Goal: Check status: Check status

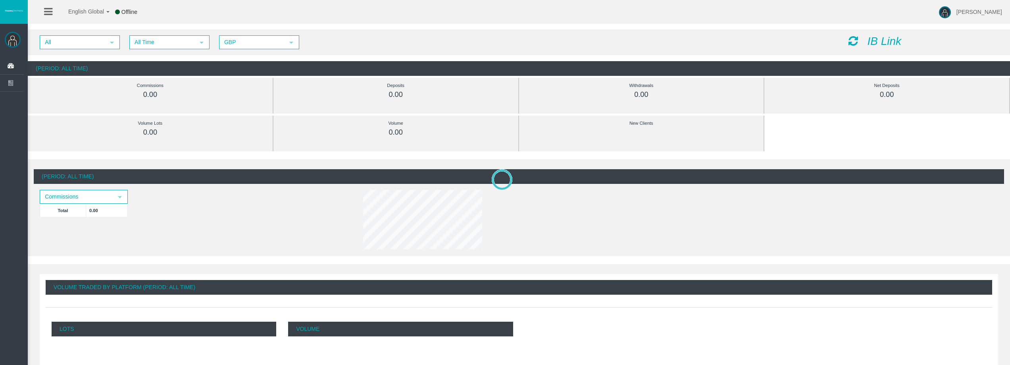
click at [181, 50] on div "All select All Time select 5 GBP select GBP IB Link" at bounding box center [519, 42] width 982 height 26
click at [183, 40] on span "All Time" at bounding box center [162, 42] width 64 height 12
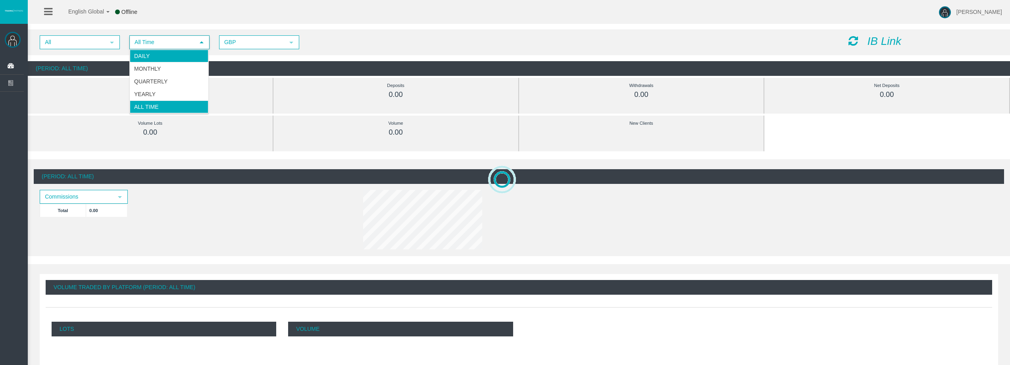
click at [179, 46] on span "All Time" at bounding box center [162, 42] width 64 height 12
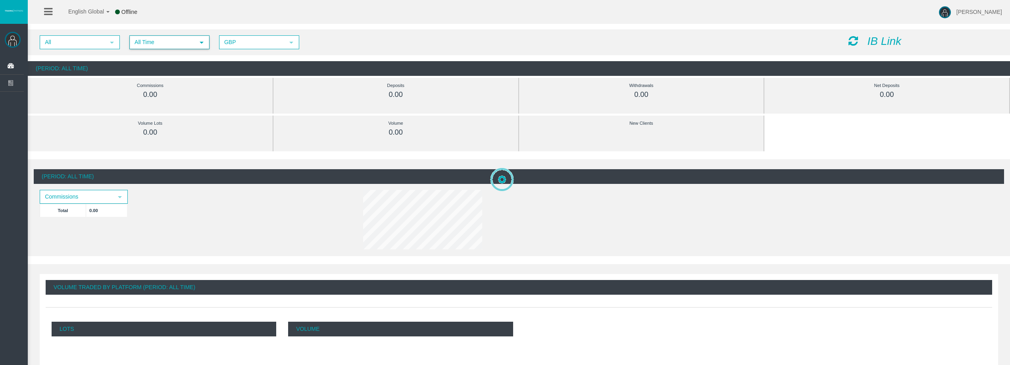
click at [167, 40] on span "All Time" at bounding box center [162, 42] width 64 height 12
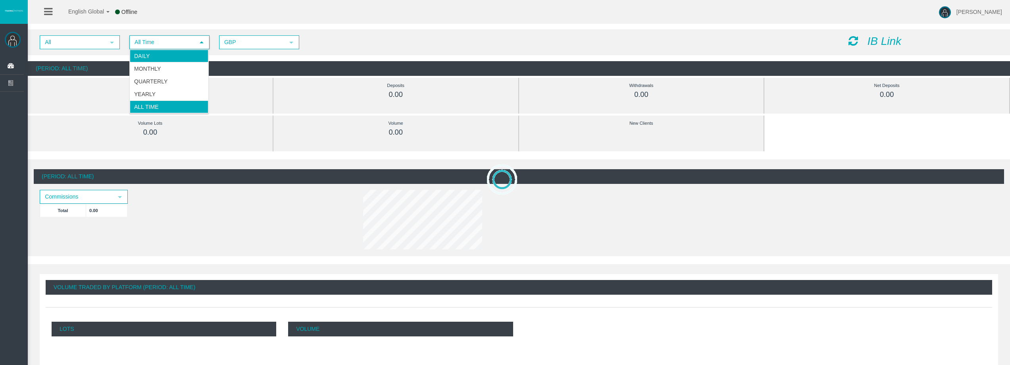
click at [164, 50] on li "Daily" at bounding box center [169, 56] width 79 height 13
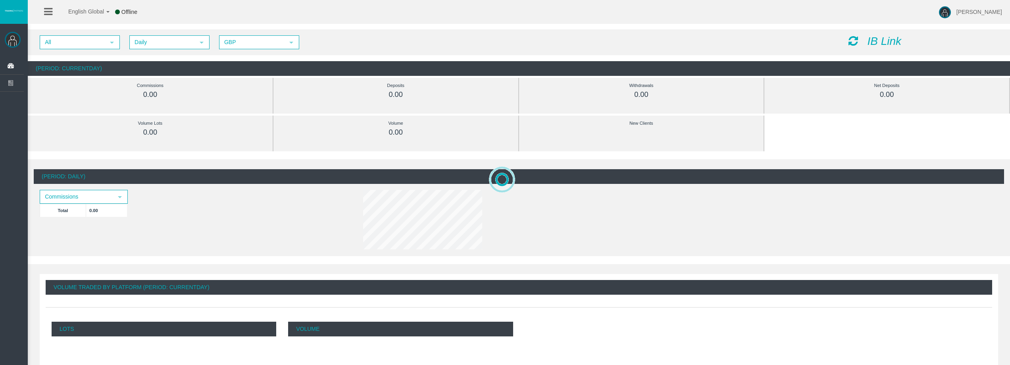
click at [857, 44] on icon at bounding box center [853, 40] width 10 height 11
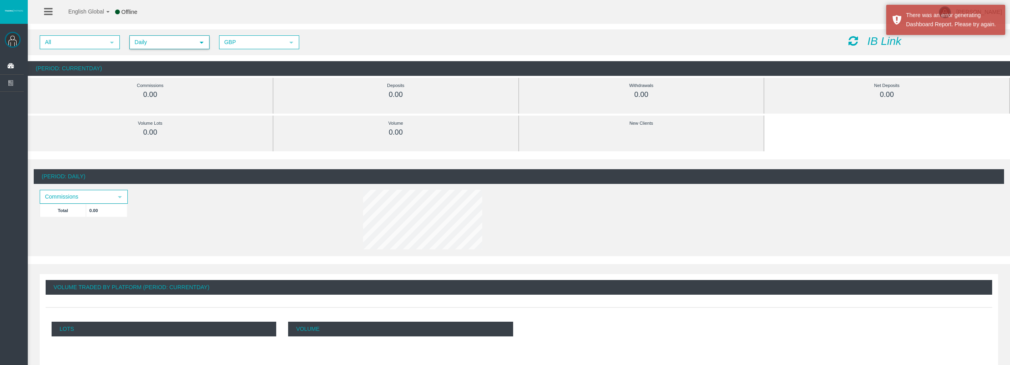
click at [166, 43] on span "Daily" at bounding box center [162, 42] width 64 height 12
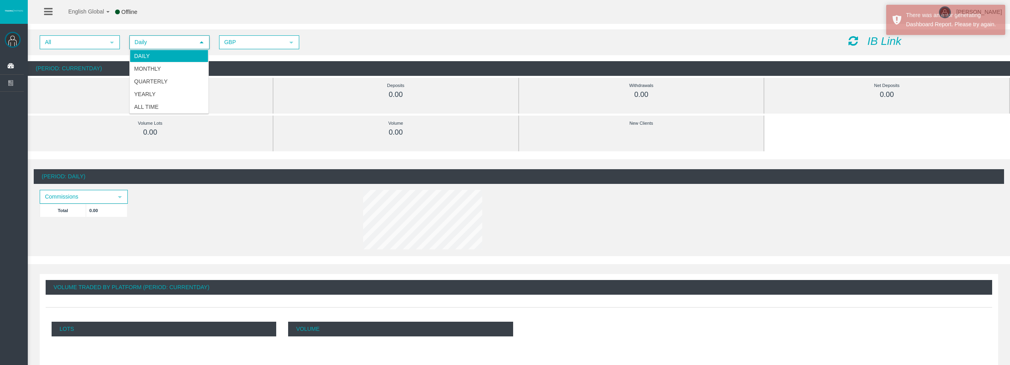
click at [165, 54] on li "Daily" at bounding box center [169, 56] width 79 height 13
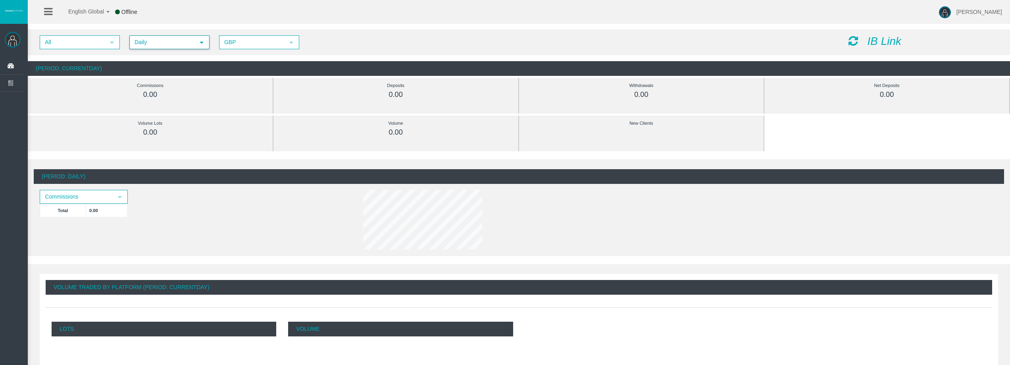
click at [846, 40] on div "IB Link" at bounding box center [923, 41] width 162 height 12
click at [848, 41] on div "IB Link" at bounding box center [923, 41] width 162 height 12
click at [855, 40] on icon at bounding box center [853, 40] width 10 height 11
click at [154, 46] on span "Daily" at bounding box center [162, 42] width 64 height 12
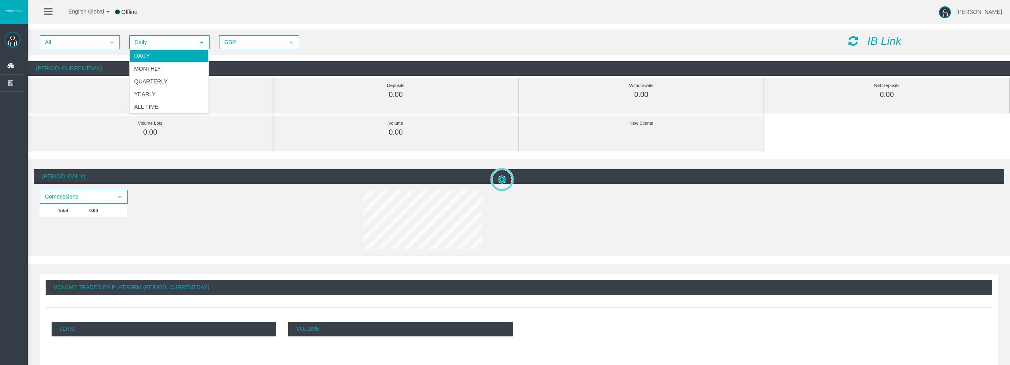
click at [164, 45] on span "Daily" at bounding box center [162, 42] width 64 height 12
click at [856, 40] on icon at bounding box center [853, 40] width 10 height 11
drag, startPoint x: 856, startPoint y: 40, endPoint x: 850, endPoint y: 35, distance: 8.1
click at [850, 35] on div "All select Daily select 4 GBP select GBP IB Link" at bounding box center [519, 42] width 982 height 26
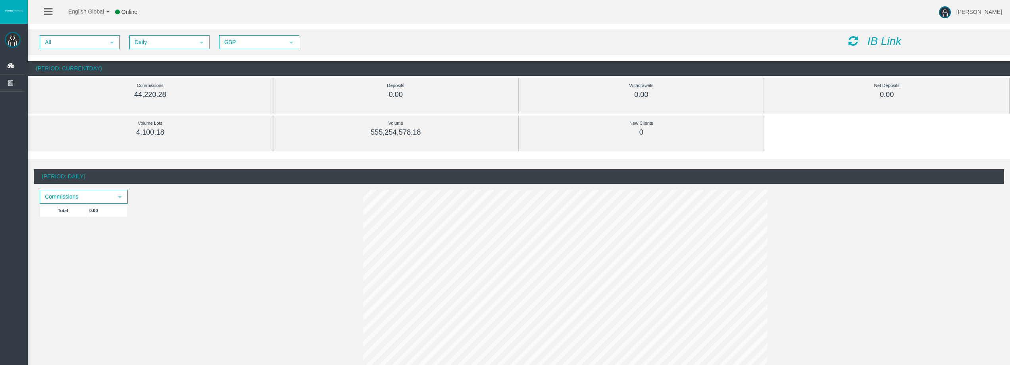
click at [853, 42] on icon at bounding box center [853, 40] width 10 height 11
